Goal: Navigation & Orientation: Find specific page/section

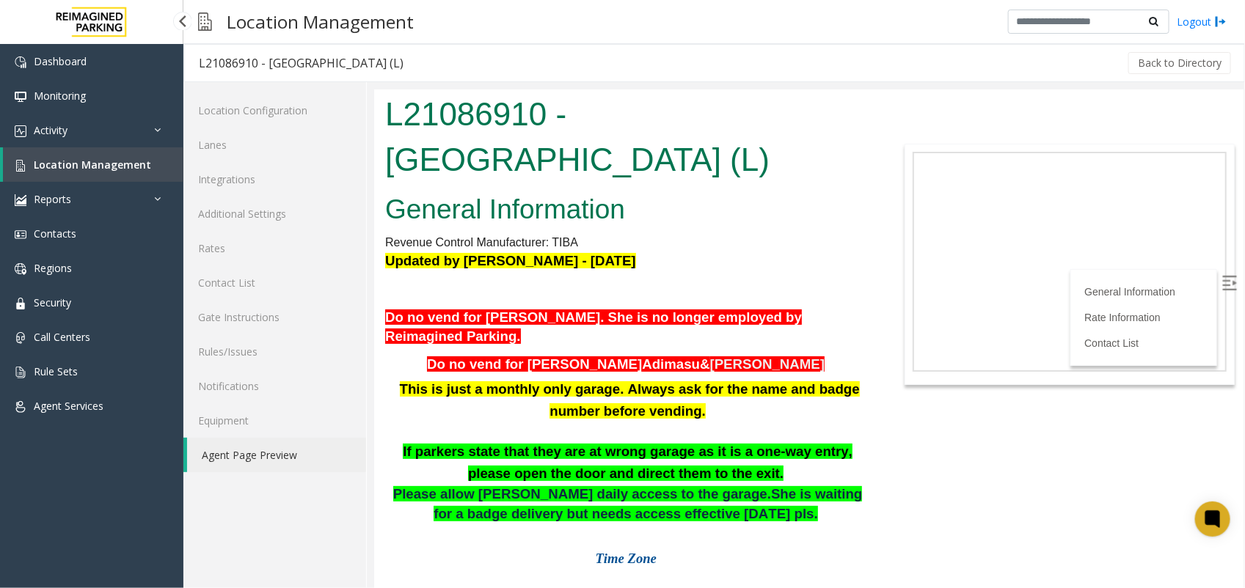
click at [54, 165] on span "Location Management" at bounding box center [92, 165] width 117 height 14
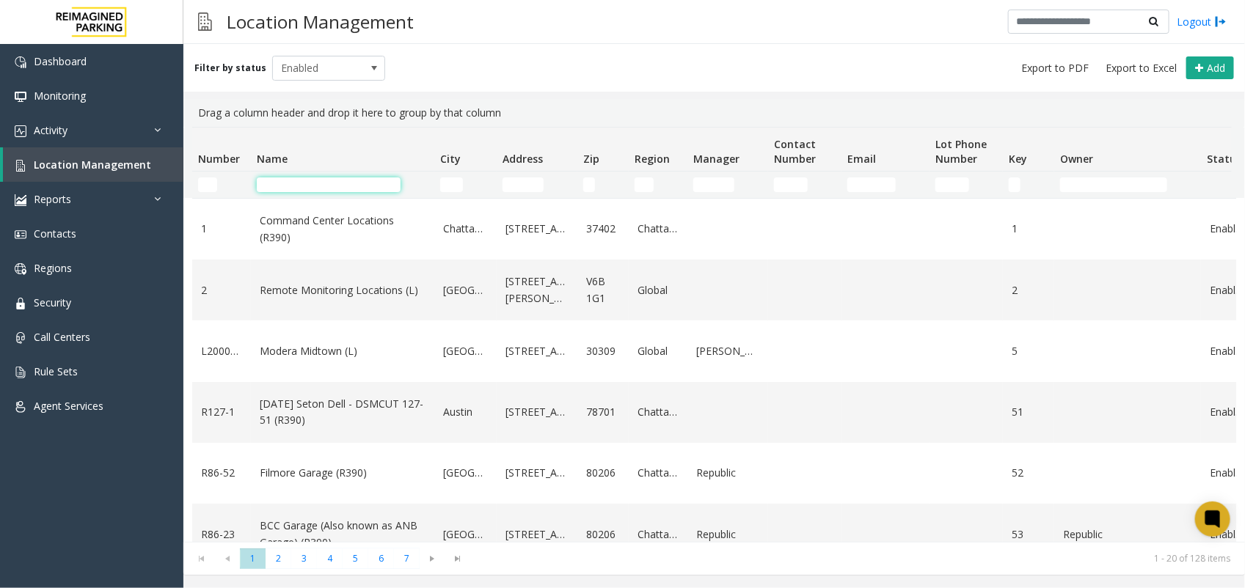
click at [342, 188] on input "Name Filter" at bounding box center [329, 184] width 144 height 15
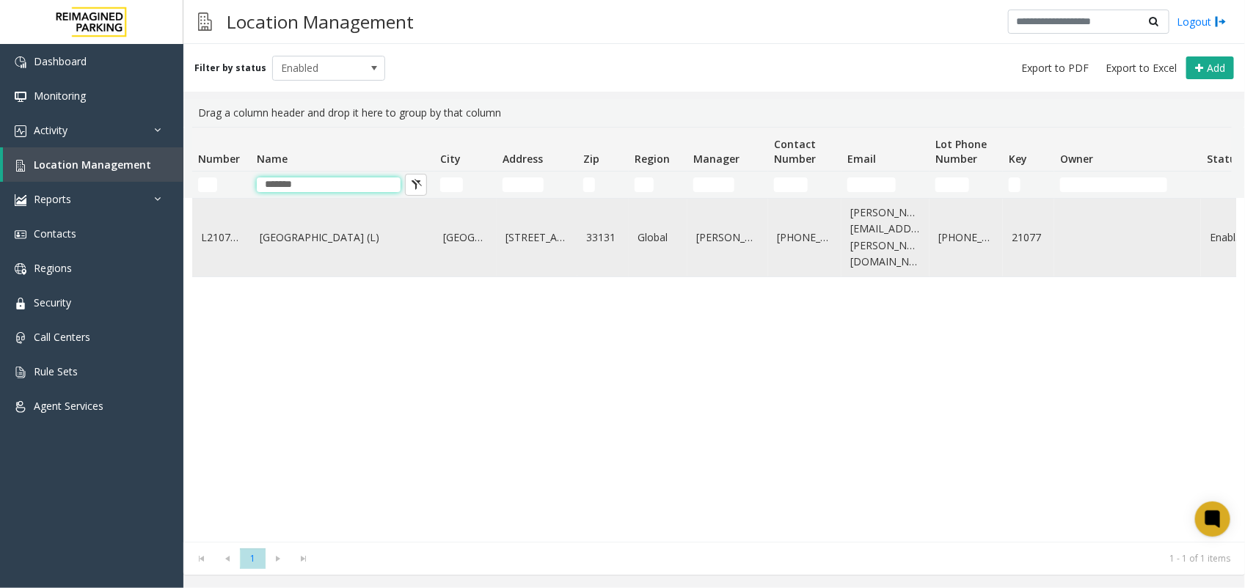
type input "*******"
click at [329, 230] on link "One Biscayne Tower (L)" at bounding box center [343, 238] width 166 height 16
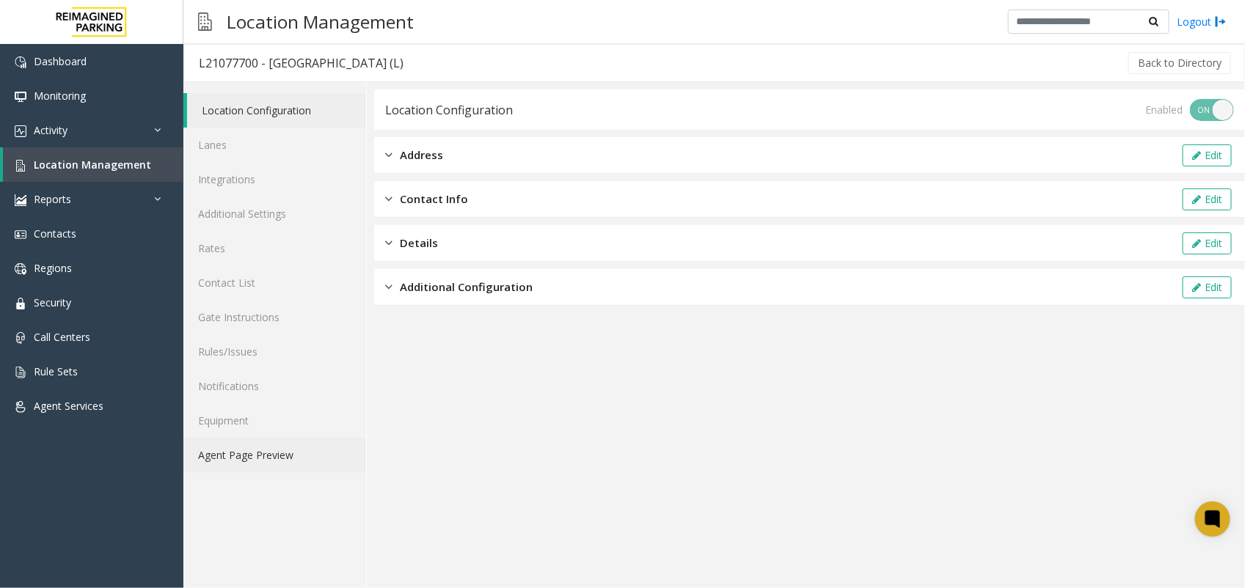
click at [295, 444] on link "Agent Page Preview" at bounding box center [274, 455] width 183 height 34
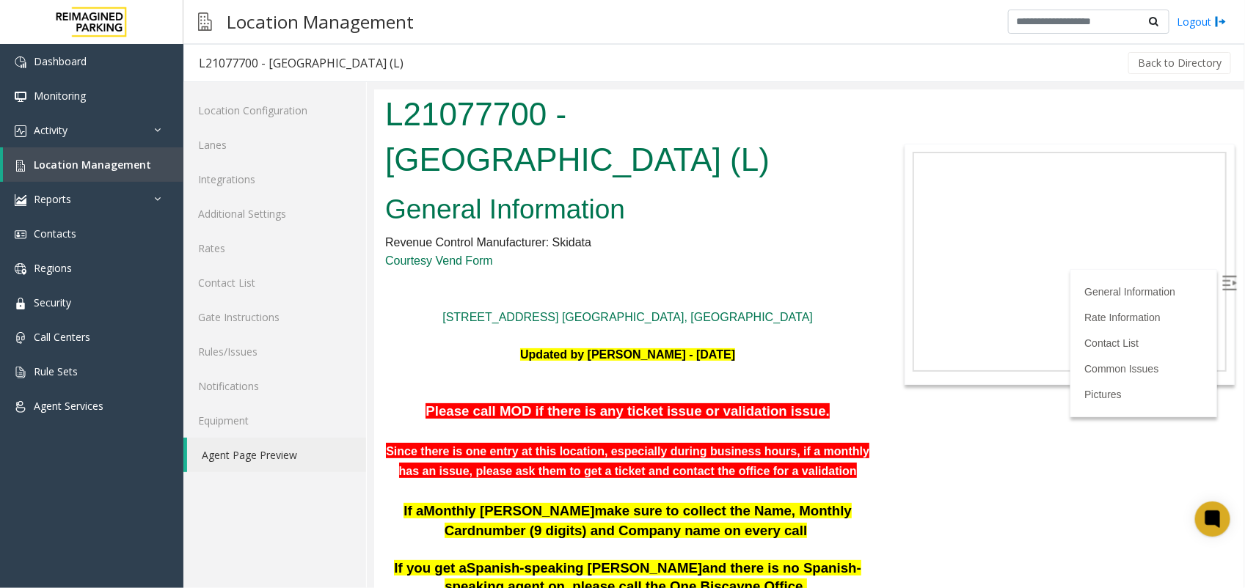
drag, startPoint x: 539, startPoint y: 166, endPoint x: 366, endPoint y: 127, distance: 177.4
click at [373, 127] on html "L21077700 - One Biscayne Tower (L) General Information Revenue Control Manufact…" at bounding box center [807, 338] width 869 height 499
copy h1 "L21077700 - One Biscayne Tower (L)"
